Goal: Find specific page/section: Find specific page/section

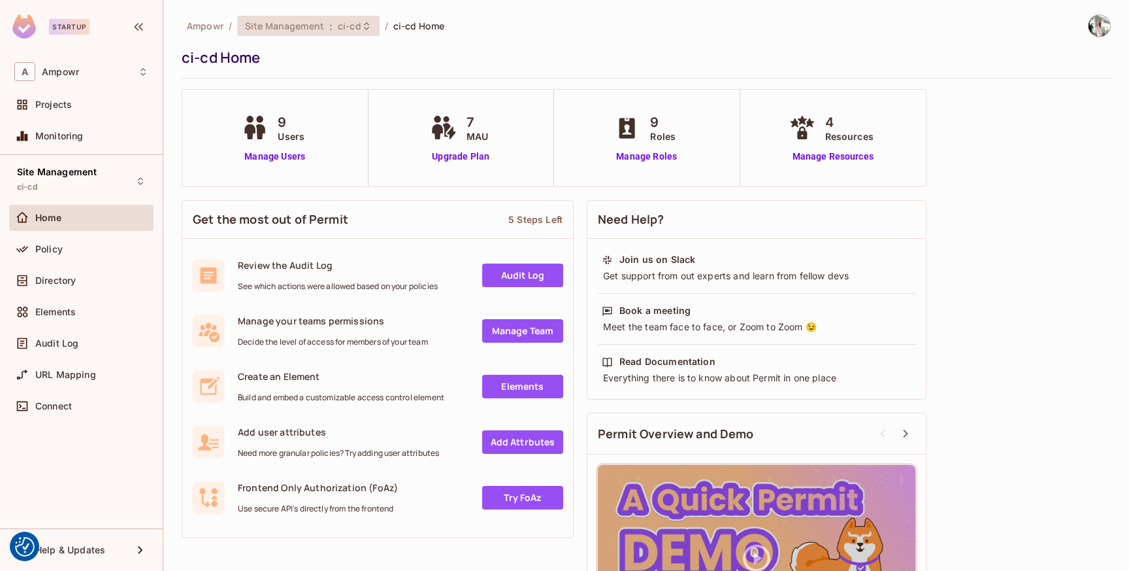
click at [320, 30] on span "Site Management" at bounding box center [284, 26] width 79 height 12
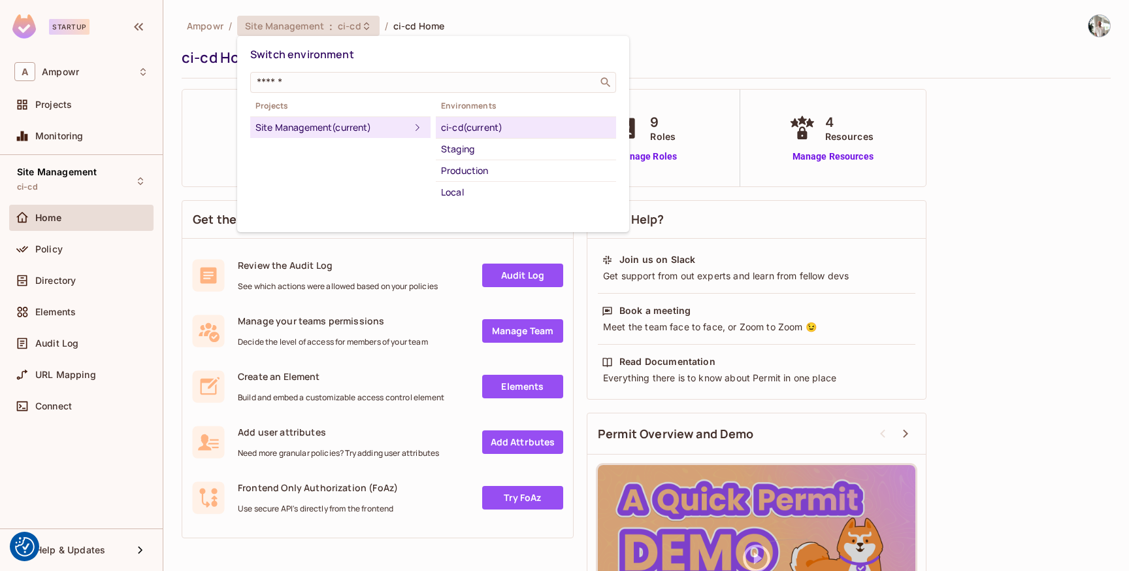
click at [320, 30] on div at bounding box center [564, 285] width 1129 height 571
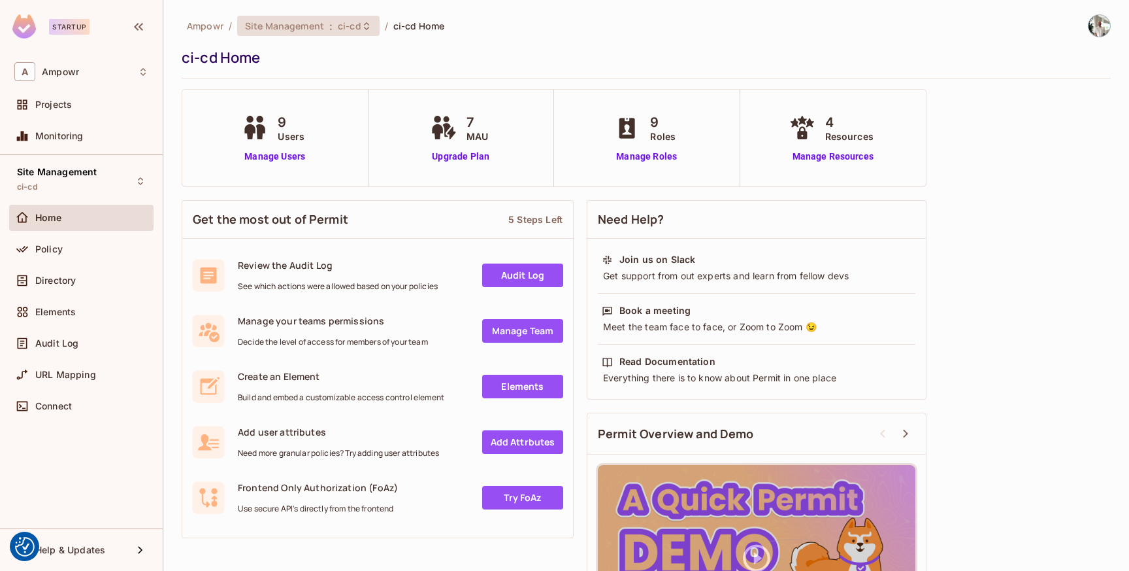
click at [320, 30] on span "Site Management" at bounding box center [284, 26] width 79 height 12
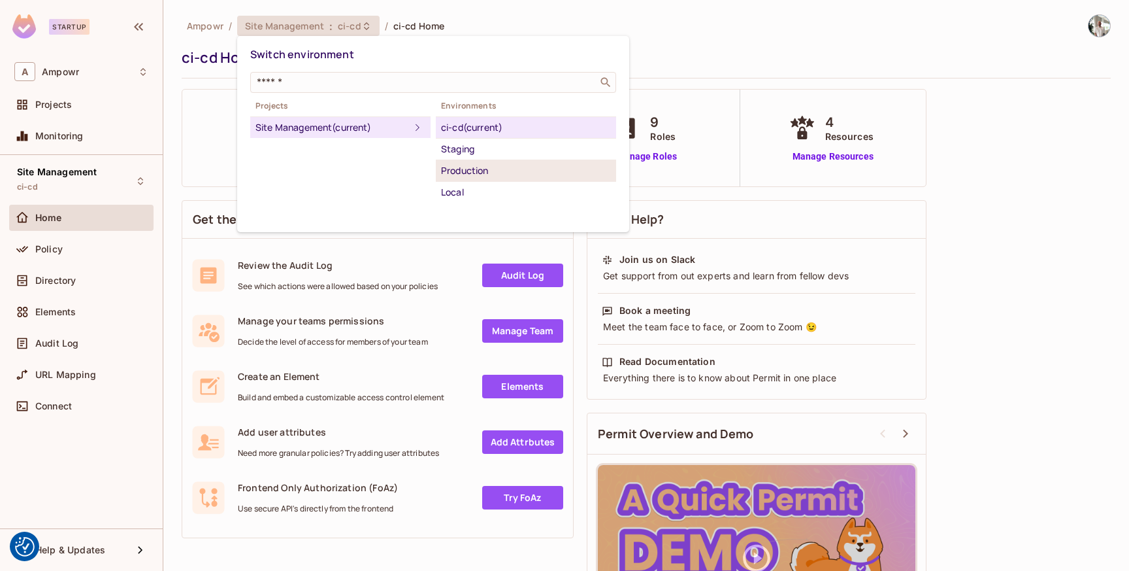
click at [469, 169] on div "Production" at bounding box center [526, 171] width 170 height 16
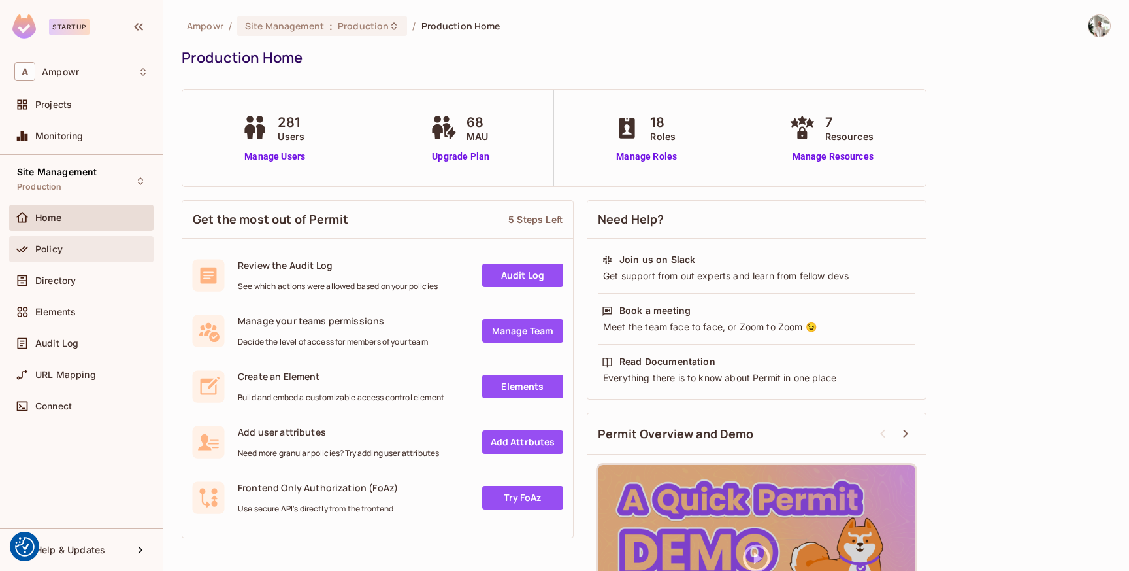
click at [76, 250] on div "Policy" at bounding box center [91, 249] width 113 height 10
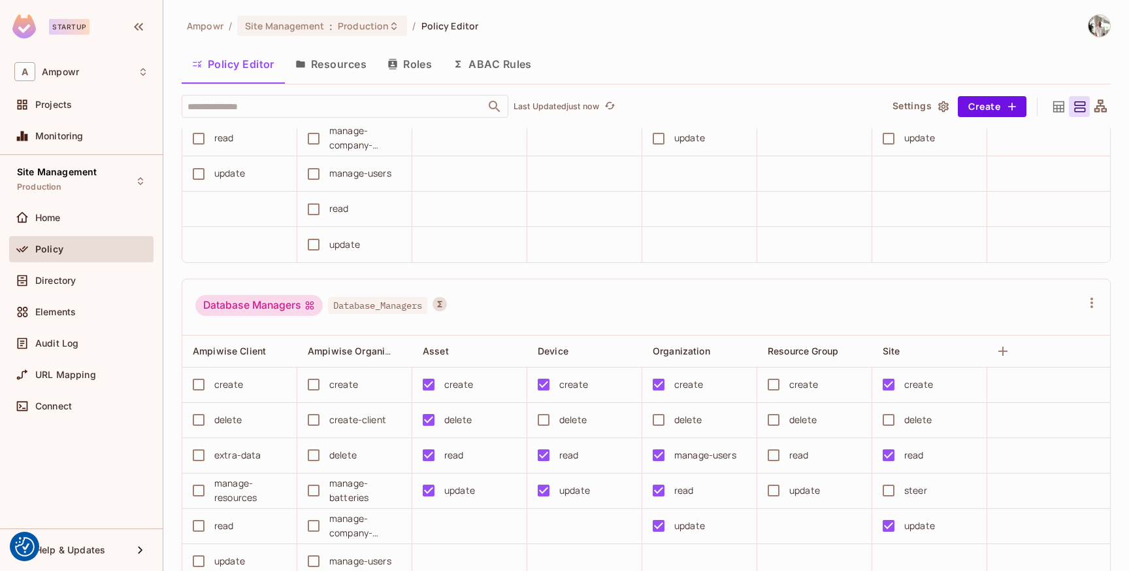
scroll to position [5114, 0]
